Goal: Task Accomplishment & Management: Complete application form

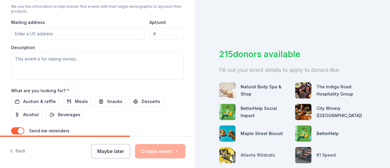
scroll to position [260, 0]
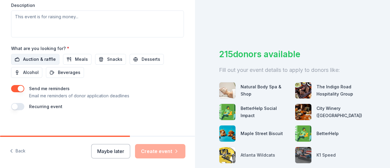
click at [23, 58] on span "Auction & raffle" at bounding box center [39, 59] width 33 height 7
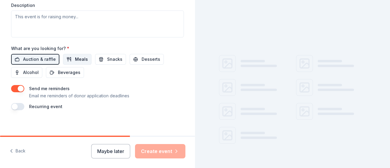
click at [78, 60] on span "Meals" at bounding box center [81, 59] width 13 height 7
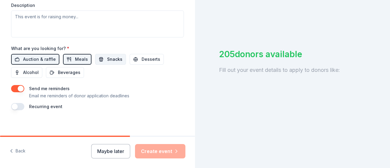
click at [108, 56] on span "Snacks" at bounding box center [114, 59] width 15 height 7
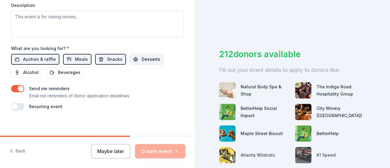
click at [148, 61] on button "Desserts" at bounding box center [147, 59] width 34 height 11
click at [25, 69] on span "Alcohol" at bounding box center [31, 72] width 16 height 7
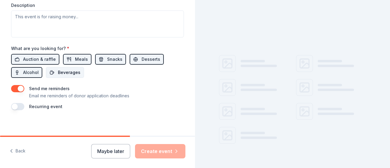
click at [64, 69] on span "Beverages" at bounding box center [69, 72] width 23 height 7
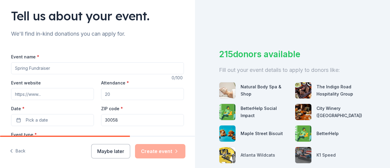
scroll to position [40, 0]
click at [57, 70] on input "Event name *" at bounding box center [97, 69] width 173 height 12
drag, startPoint x: 57, startPoint y: 70, endPoint x: 38, endPoint y: 71, distance: 18.6
click at [38, 71] on input "Event name *" at bounding box center [97, 69] width 173 height 12
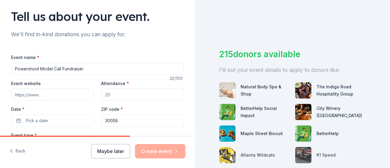
type input "Powershoot Model Call Fundraiser"
click at [46, 96] on input "Event website" at bounding box center [52, 95] width 83 height 12
click at [45, 93] on input "Event website" at bounding box center [52, 95] width 83 height 12
paste input "https://www.vipsocio.com/event/get-r3b3l-kouture-presents-round-2-fashion-unlea…"
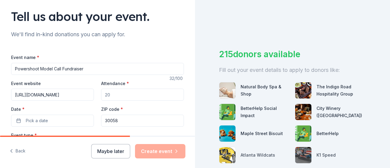
type input "https://www.vipsocio.com/event/get-r3b3l-kouture-presents-round-2-fashion-unlea…"
click at [118, 96] on input "Attendance *" at bounding box center [142, 95] width 83 height 12
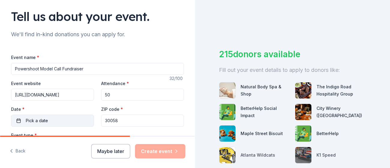
type input "50"
click at [51, 119] on button "Pick a date" at bounding box center [52, 121] width 83 height 12
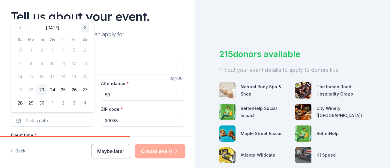
click at [85, 28] on button "Go to next month" at bounding box center [85, 28] width 8 height 8
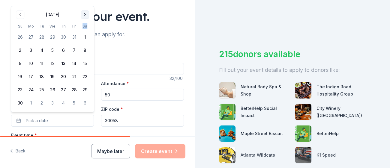
click at [85, 28] on th "Sa" at bounding box center [85, 26] width 11 height 6
click at [83, 13] on button "Go to next month" at bounding box center [85, 15] width 8 height 8
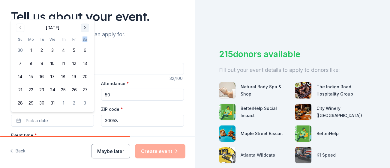
click at [83, 13] on div "Tell us about your event." at bounding box center [97, 16] width 173 height 17
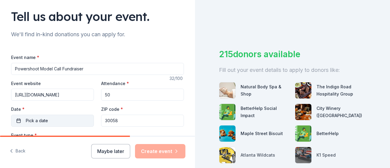
click at [44, 124] on button "Pick a date" at bounding box center [52, 121] width 83 height 12
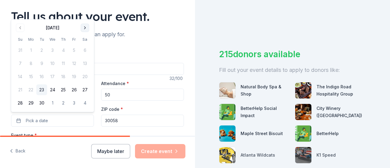
click at [85, 29] on button "Go to next month" at bounding box center [85, 28] width 8 height 8
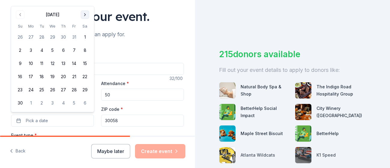
click at [85, 15] on button "Go to next month" at bounding box center [85, 15] width 8 height 8
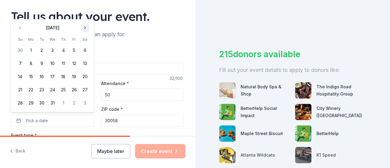
click at [84, 28] on button "Go to next month" at bounding box center [85, 28] width 8 height 8
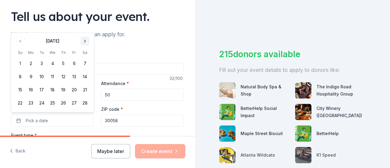
click at [87, 40] on button "Go to next month" at bounding box center [85, 41] width 8 height 8
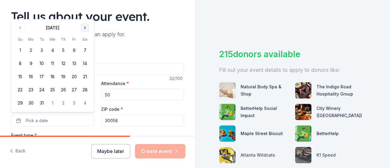
click at [85, 31] on button "Go to next month" at bounding box center [85, 28] width 8 height 8
click at [84, 62] on button "11" at bounding box center [85, 63] width 11 height 11
click at [62, 132] on div "Event type * Select" at bounding box center [97, 143] width 173 height 22
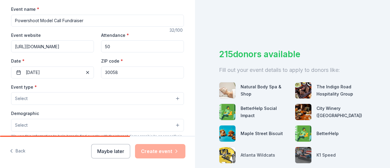
scroll to position [88, 0]
click at [50, 98] on button "Select" at bounding box center [97, 98] width 173 height 13
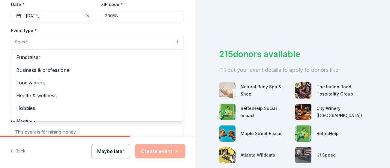
scroll to position [0, 0]
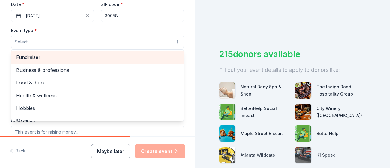
click at [41, 58] on span "Fundraiser" at bounding box center [97, 57] width 163 height 8
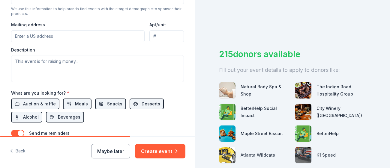
scroll to position [118, 0]
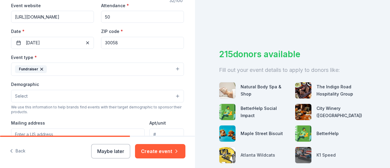
click at [177, 67] on button "Fundraiser" at bounding box center [97, 69] width 173 height 13
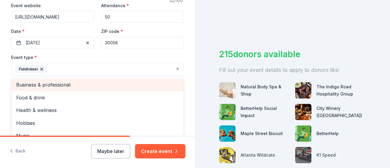
click at [48, 83] on span "Business & professional" at bounding box center [97, 85] width 163 height 8
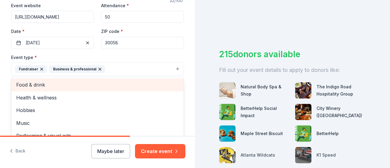
click at [41, 84] on span "Food & drink" at bounding box center [97, 85] width 163 height 8
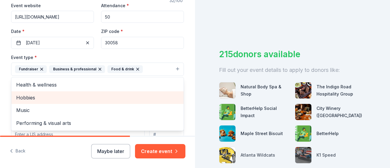
click at [41, 96] on span "Hobbies" at bounding box center [97, 98] width 163 height 8
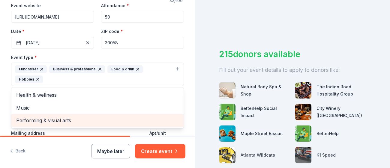
click at [51, 117] on span "Performing & visual arts" at bounding box center [97, 121] width 163 height 8
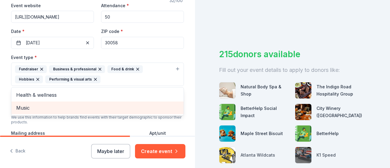
click at [34, 106] on span "Music" at bounding box center [97, 108] width 163 height 8
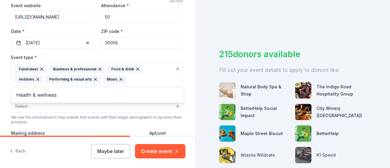
click at [51, 109] on div "Event type * Fundraiser Business & professional Food & drink Hobbies Performing…" at bounding box center [97, 122] width 173 height 137
click at [176, 106] on button "Select" at bounding box center [97, 106] width 173 height 13
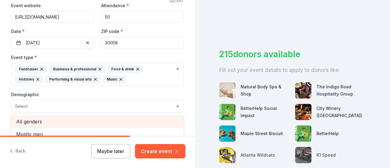
click at [65, 120] on span "All genders" at bounding box center [97, 122] width 163 height 8
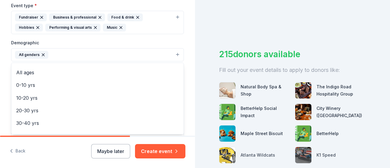
scroll to position [23, 0]
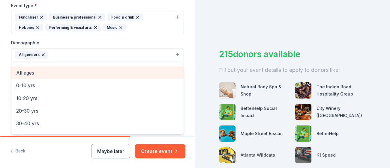
click at [24, 69] on span "All ages" at bounding box center [97, 73] width 163 height 8
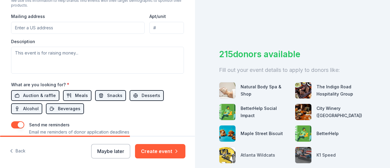
scroll to position [233, 0]
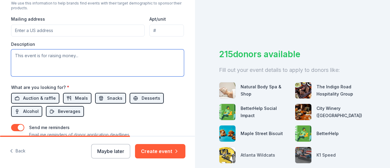
click at [20, 55] on textarea at bounding box center [97, 63] width 173 height 27
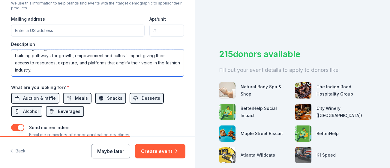
scroll to position [0, 0]
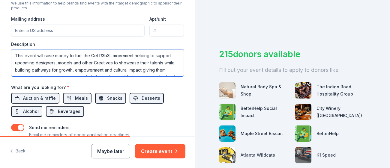
drag, startPoint x: 35, startPoint y: 70, endPoint x: 8, endPoint y: 44, distance: 37.8
type textarea "This event will raise money to fuel the Get R3b3L movement helping to support u…"
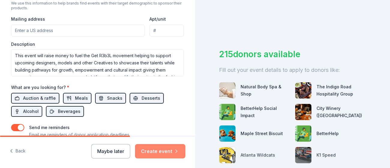
click at [160, 149] on button "Create event" at bounding box center [160, 151] width 50 height 14
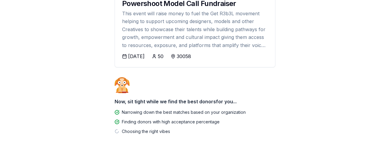
scroll to position [110, 0]
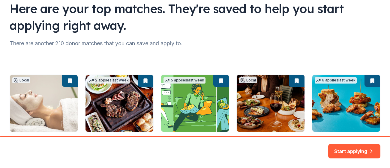
scroll to position [48, 0]
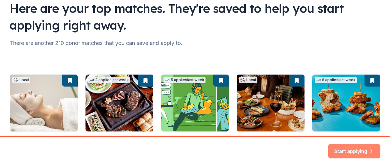
click at [344, 148] on button "Start applying" at bounding box center [354, 148] width 52 height 14
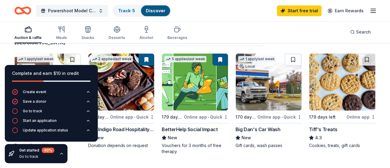
scroll to position [59, 0]
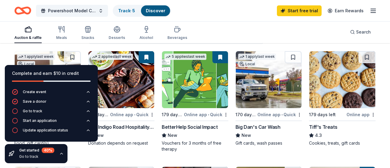
click at [60, 154] on icon "button" at bounding box center [61, 154] width 5 height 5
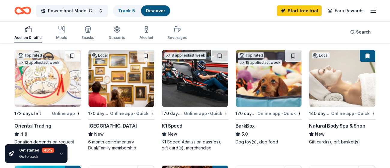
scroll to position [175, 0]
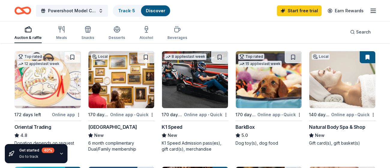
click at [337, 94] on img at bounding box center [342, 79] width 66 height 57
click at [253, 79] on img at bounding box center [269, 79] width 66 height 57
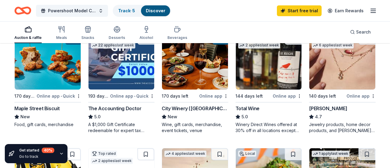
scroll to position [311, 0]
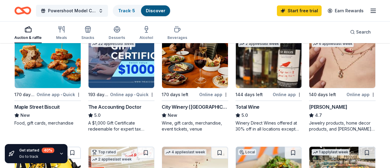
click at [29, 77] on img at bounding box center [48, 59] width 66 height 57
click at [197, 63] on img at bounding box center [195, 59] width 66 height 57
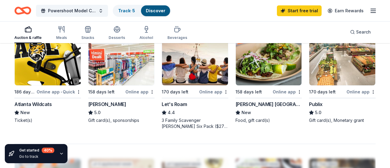
scroll to position [430, 0]
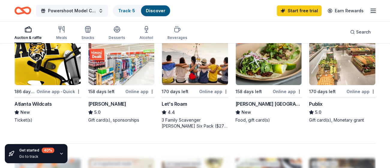
click at [28, 72] on img at bounding box center [48, 56] width 66 height 57
click at [274, 68] on img at bounding box center [269, 56] width 66 height 57
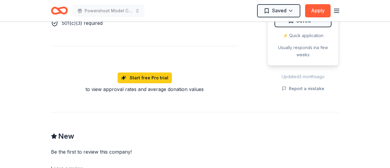
scroll to position [390, 0]
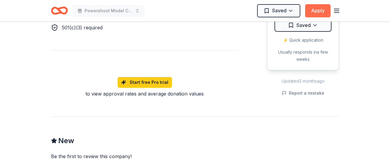
click at [319, 10] on button "Apply" at bounding box center [318, 10] width 26 height 13
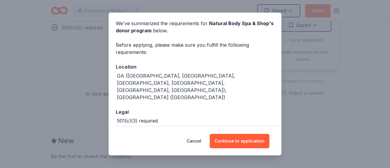
scroll to position [37, 0]
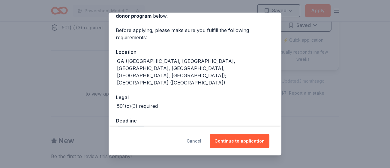
click at [198, 143] on button "Cancel" at bounding box center [194, 141] width 15 height 14
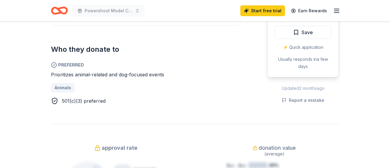
scroll to position [322, 0]
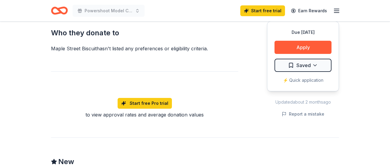
scroll to position [352, 0]
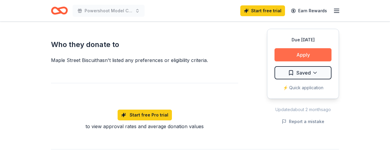
click at [317, 55] on button "Apply" at bounding box center [303, 54] width 57 height 13
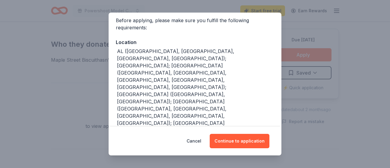
scroll to position [46, 0]
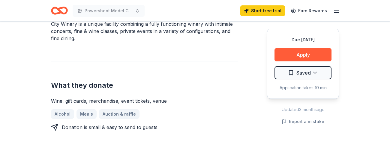
scroll to position [193, 0]
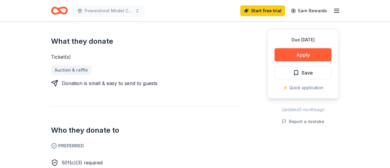
scroll to position [239, 0]
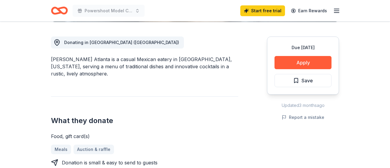
scroll to position [160, 0]
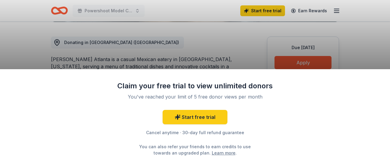
click at [353, 41] on div "Claim your free trial to view unlimited donors You've reached your limit of 5 f…" at bounding box center [195, 84] width 390 height 168
